Goal: Information Seeking & Learning: Learn about a topic

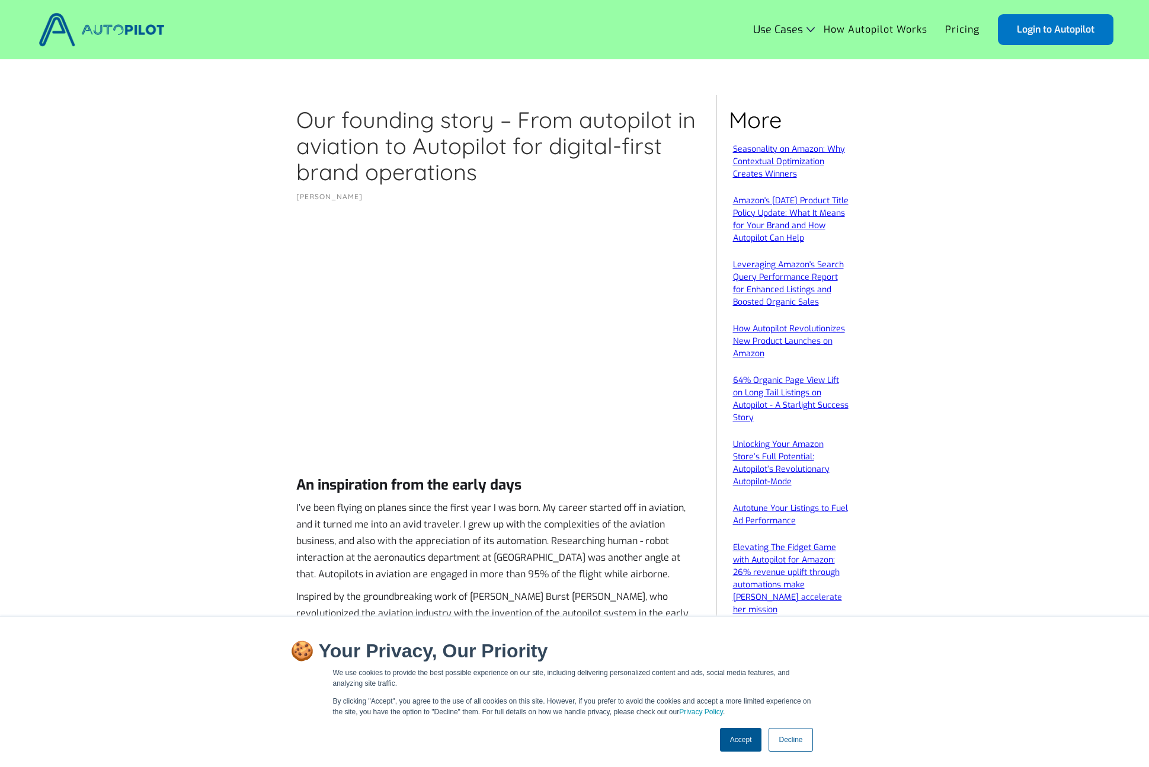
click at [128, 30] on img at bounding box center [102, 29] width 132 height 40
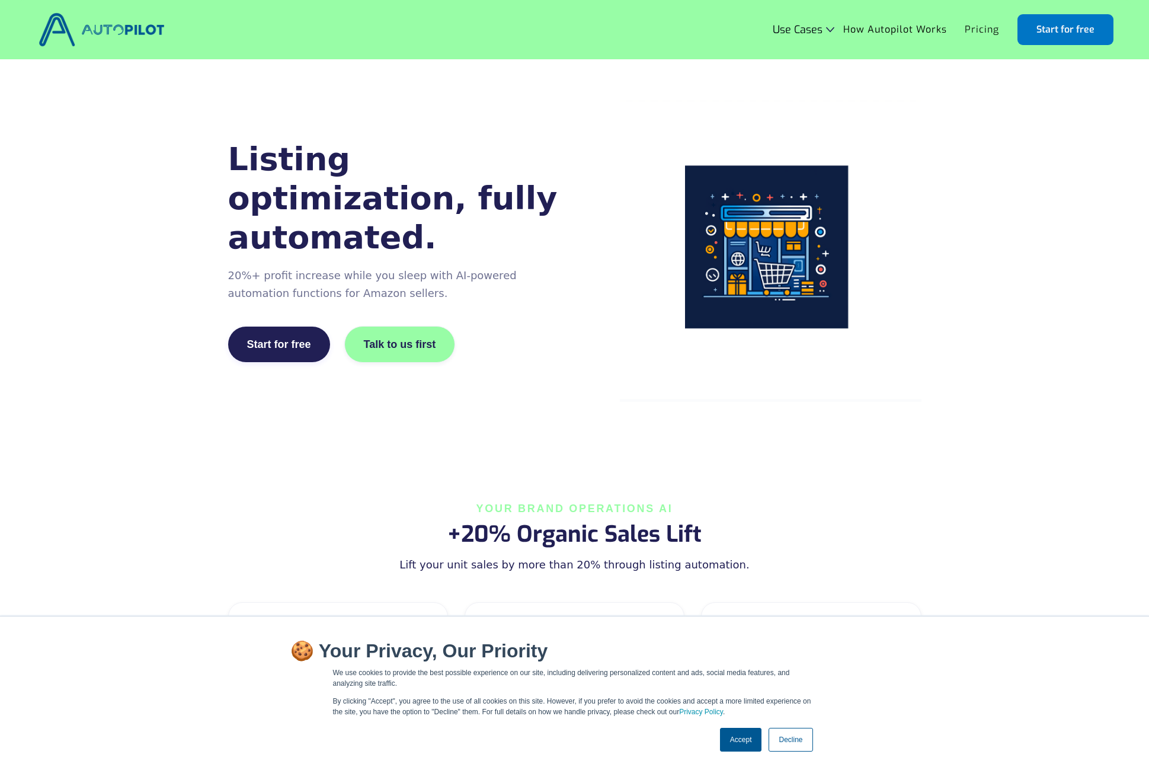
click at [980, 32] on link "Pricing" at bounding box center [982, 29] width 52 height 23
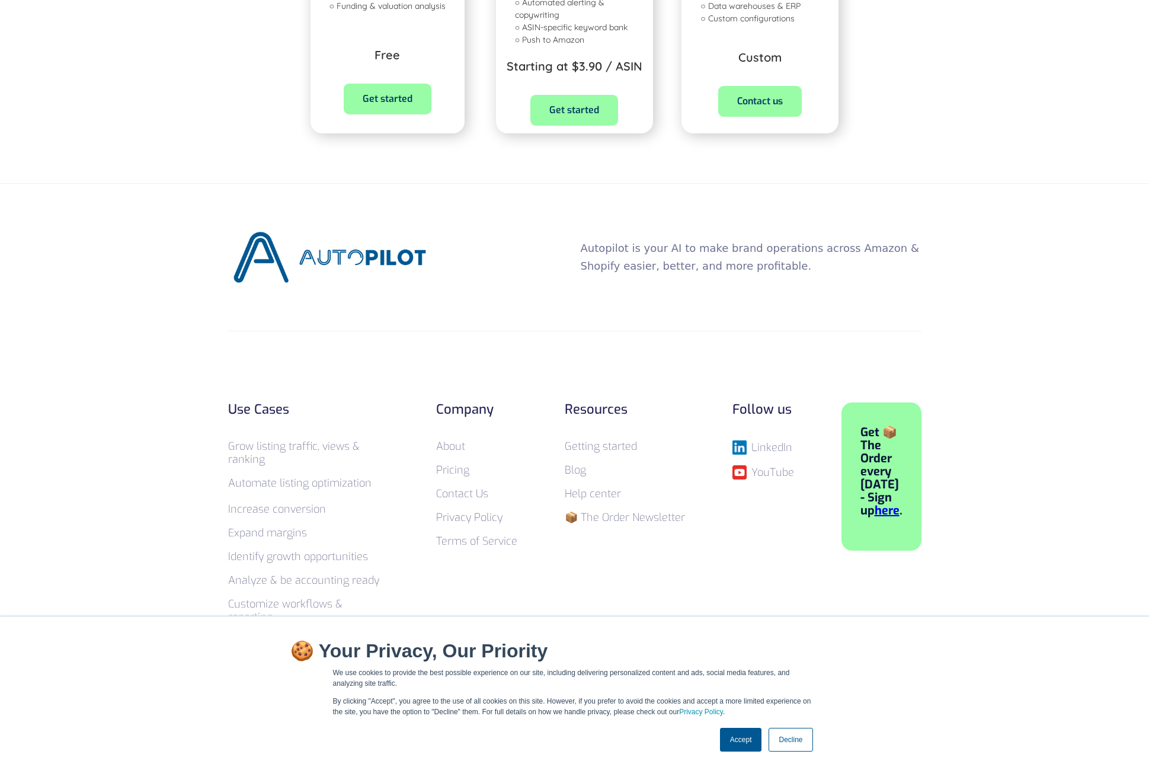
scroll to position [673, 0]
